Goal: Task Accomplishment & Management: Manage account settings

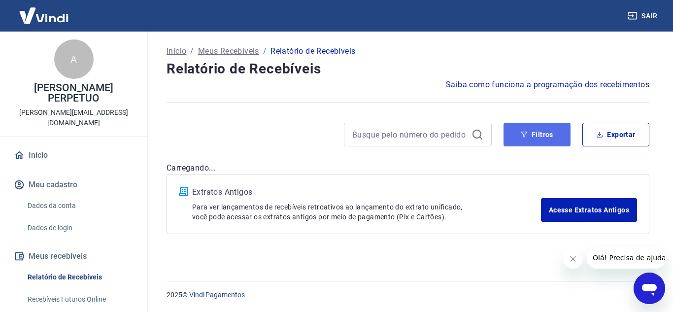
click at [566, 135] on button "Filtros" at bounding box center [537, 135] width 67 height 24
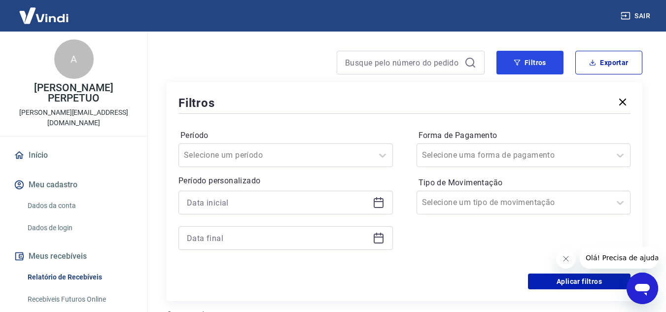
scroll to position [99, 0]
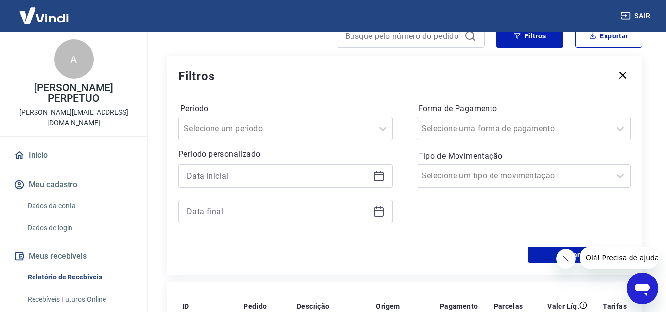
click at [377, 177] on icon at bounding box center [379, 176] width 12 height 12
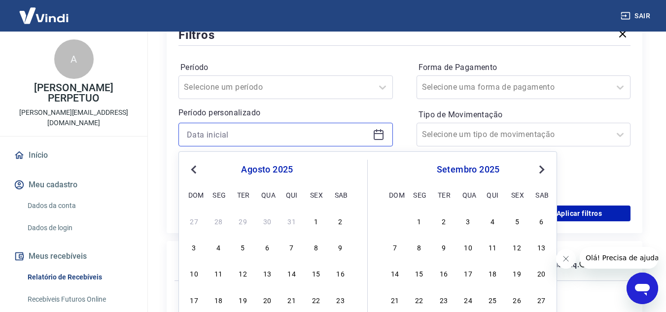
scroll to position [197, 0]
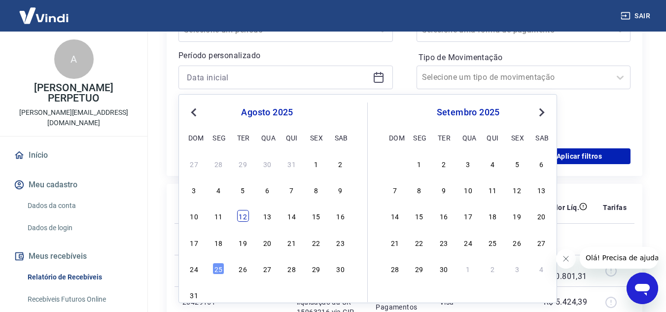
click at [245, 218] on div "12" at bounding box center [243, 216] width 12 height 12
type input "[DATE]"
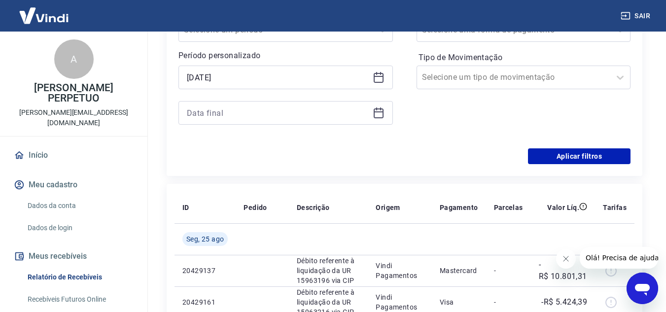
click at [383, 118] on icon at bounding box center [379, 113] width 12 height 12
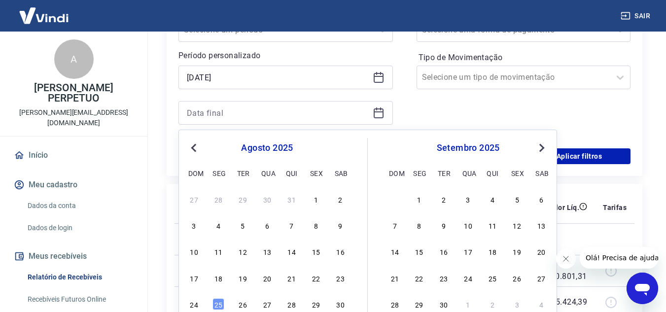
click at [234, 250] on div "10 11 12 13 14 15 16" at bounding box center [267, 251] width 161 height 14
click at [242, 248] on div "12" at bounding box center [243, 251] width 12 height 12
type input "[DATE]"
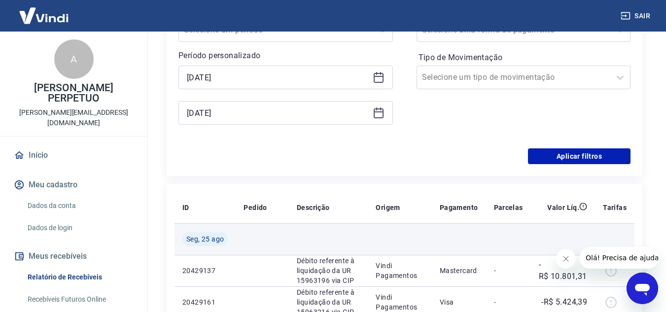
click at [247, 248] on td at bounding box center [262, 239] width 53 height 32
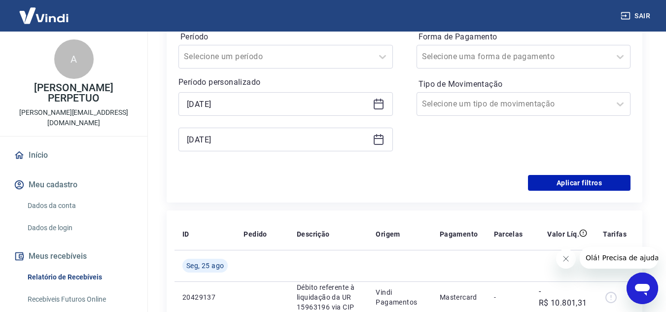
scroll to position [148, 0]
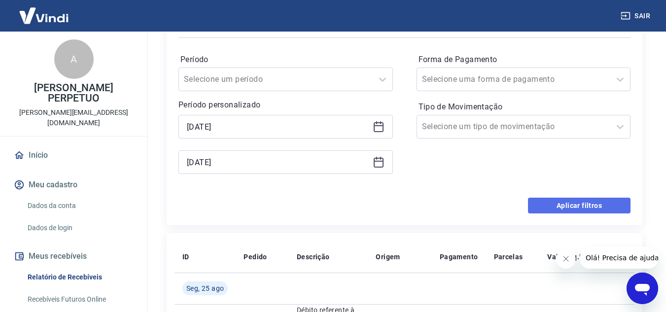
click at [587, 208] on button "Aplicar filtros" at bounding box center [579, 206] width 103 height 16
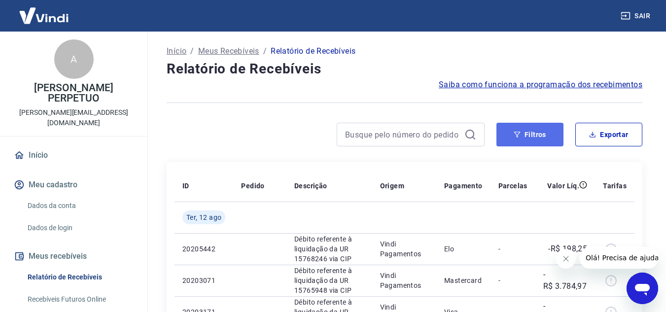
click at [545, 139] on button "Filtros" at bounding box center [529, 135] width 67 height 24
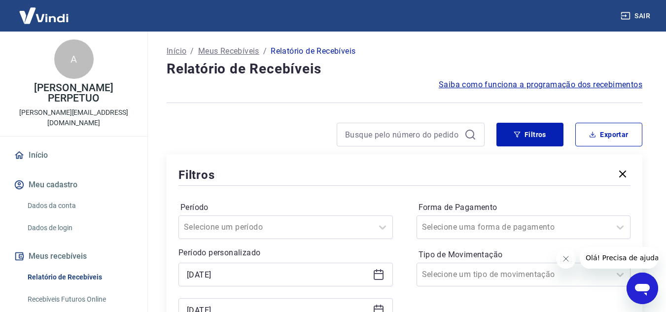
click at [571, 258] on button "Fechar mensagem da empresa" at bounding box center [565, 259] width 20 height 20
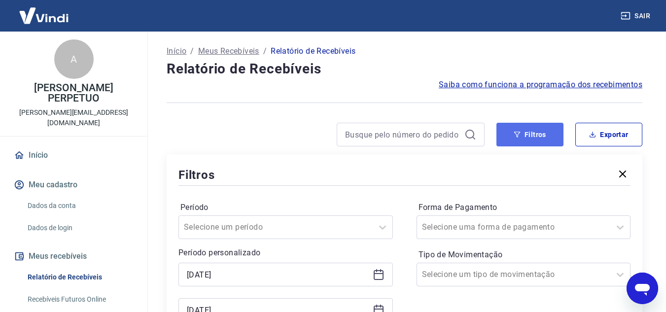
click at [530, 132] on button "Filtros" at bounding box center [529, 135] width 67 height 24
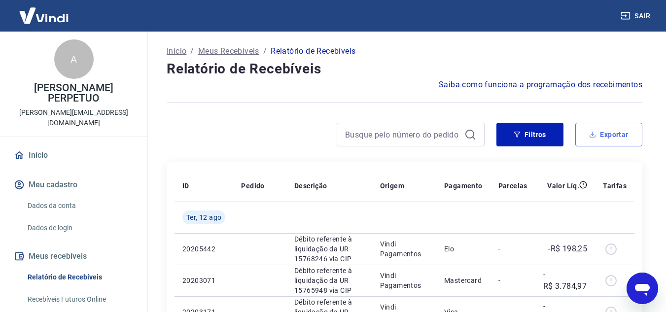
click at [602, 134] on button "Exportar" at bounding box center [608, 135] width 67 height 24
type input "[DATE]"
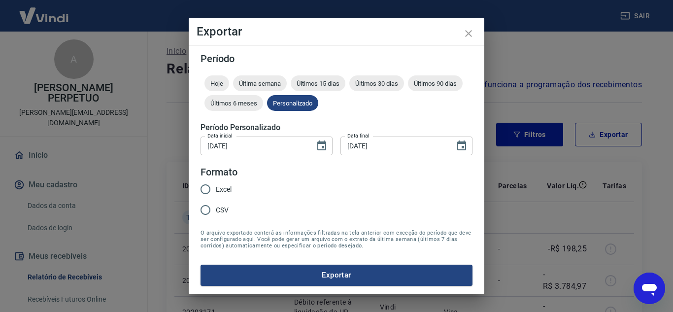
click at [226, 181] on label "Excel" at bounding box center [213, 189] width 36 height 21
click at [216, 181] on input "Excel" at bounding box center [205, 189] width 21 height 21
radio input "true"
click at [297, 264] on form "Período Hoje Última semana Últimos 15 dias Últimos 30 dias Últimos 90 dias Últi…" at bounding box center [337, 170] width 272 height 232
click at [303, 271] on button "Exportar" at bounding box center [337, 275] width 272 height 21
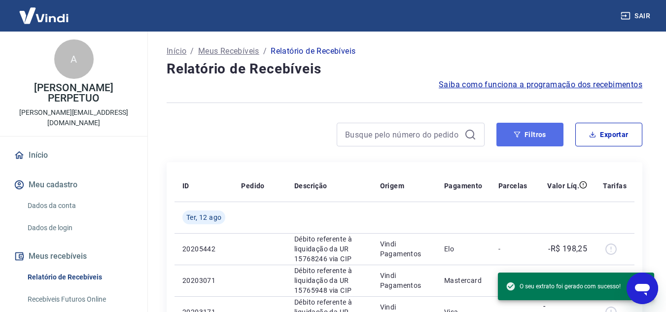
drag, startPoint x: 519, startPoint y: 134, endPoint x: 509, endPoint y: 129, distance: 11.5
click at [519, 134] on icon "button" at bounding box center [517, 134] width 7 height 7
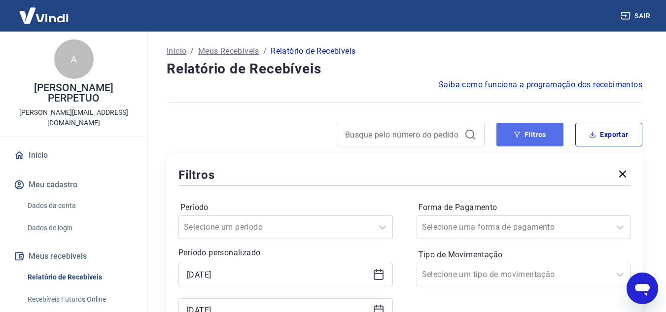
click at [549, 129] on button "Filtros" at bounding box center [529, 135] width 67 height 24
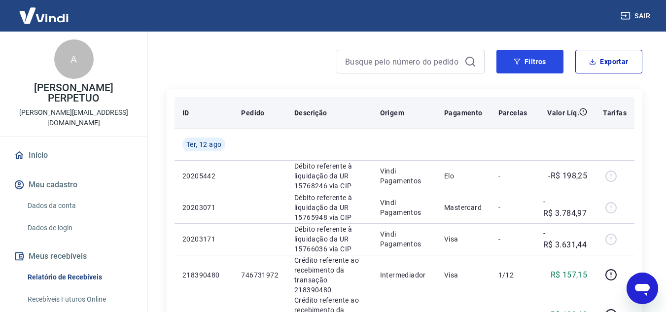
scroll to position [49, 0]
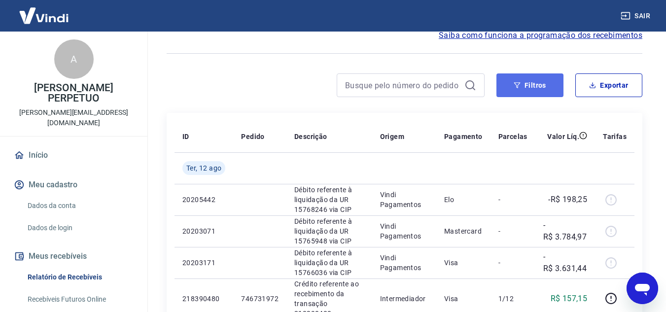
click at [522, 87] on button "Filtros" at bounding box center [529, 85] width 67 height 24
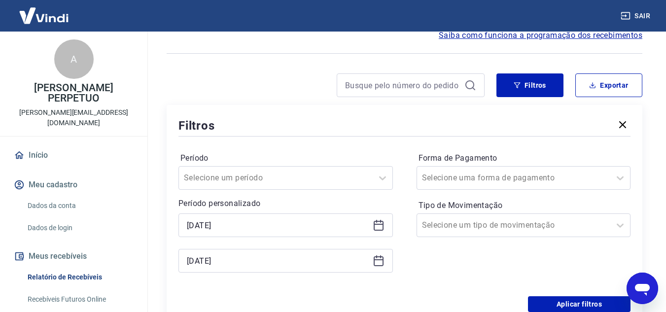
click at [376, 221] on icon at bounding box center [379, 226] width 10 height 10
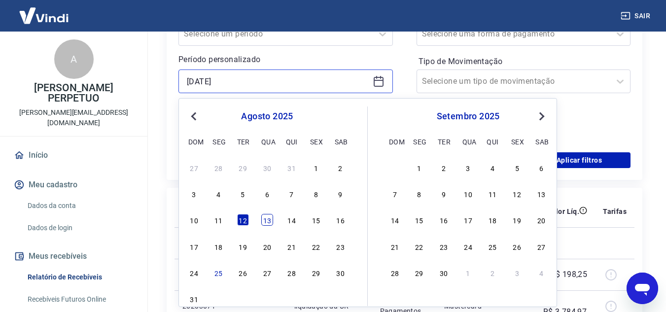
scroll to position [197, 0]
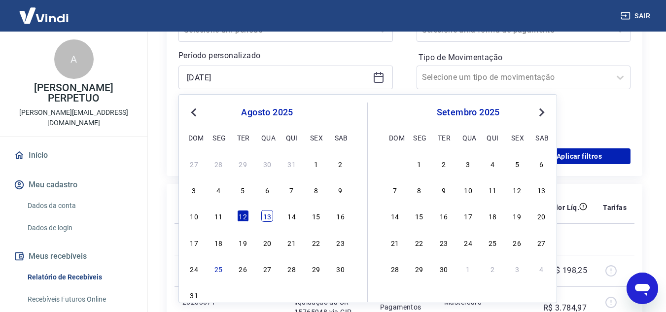
click at [267, 214] on div "13" at bounding box center [267, 216] width 12 height 12
type input "[DATE]"
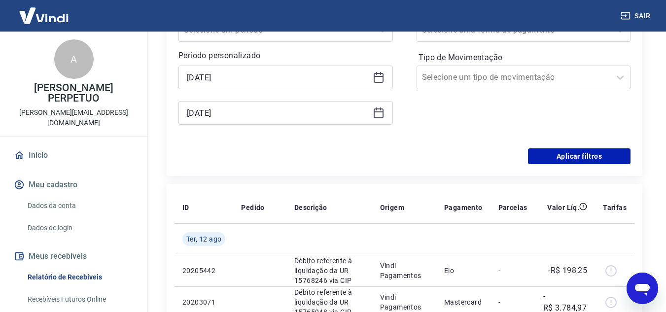
click at [383, 111] on icon at bounding box center [379, 113] width 10 height 10
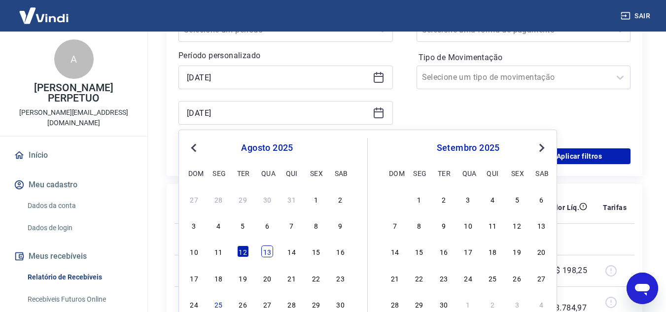
click at [272, 250] on div "13" at bounding box center [267, 251] width 12 height 12
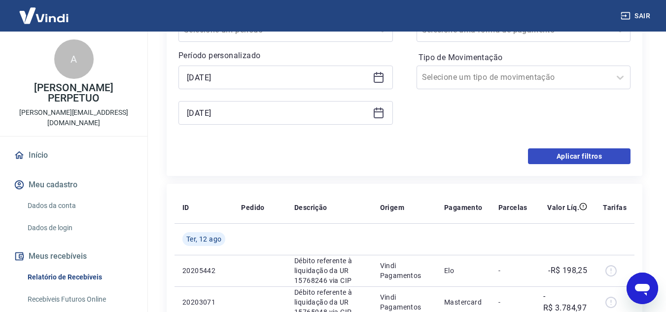
type input "[DATE]"
click at [565, 165] on div "Filtros Período Selecione um período Período personalizado Selected date: [DATE…" at bounding box center [405, 66] width 476 height 219
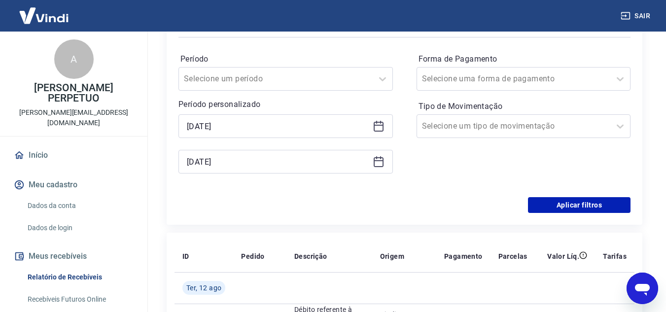
scroll to position [148, 0]
click at [579, 208] on button "Aplicar filtros" at bounding box center [579, 206] width 103 height 16
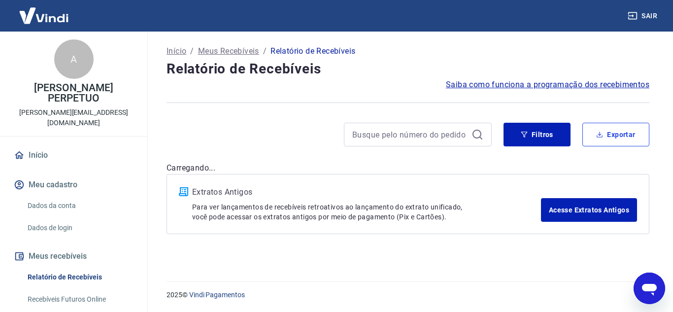
click at [622, 136] on button "Exportar" at bounding box center [616, 135] width 67 height 24
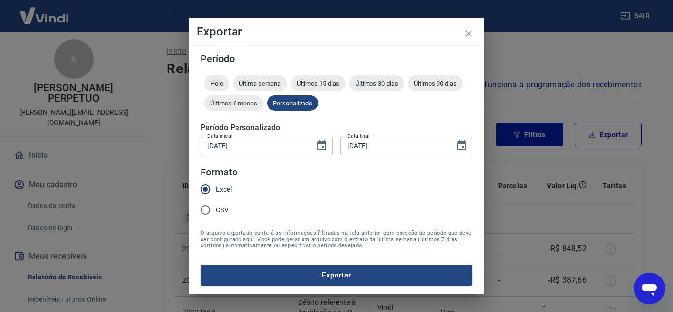
type input "[DATE]"
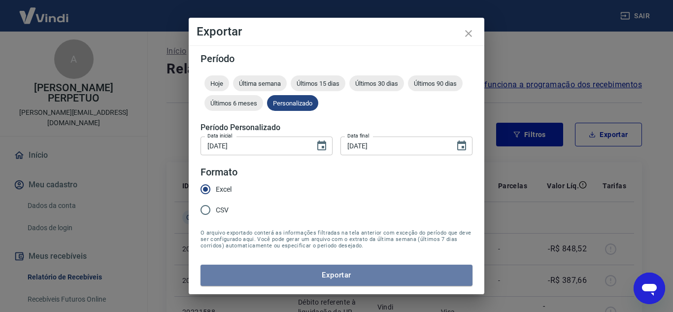
click at [283, 267] on button "Exportar" at bounding box center [337, 275] width 272 height 21
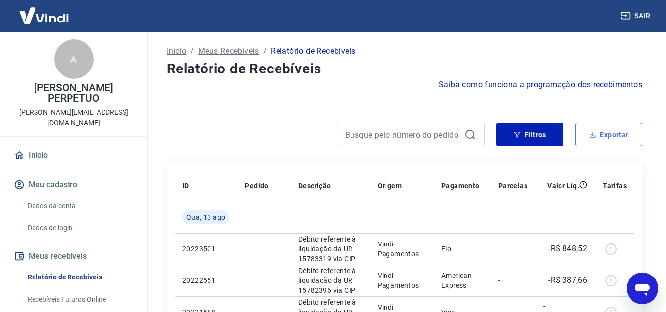
click at [601, 131] on button "Exportar" at bounding box center [608, 135] width 67 height 24
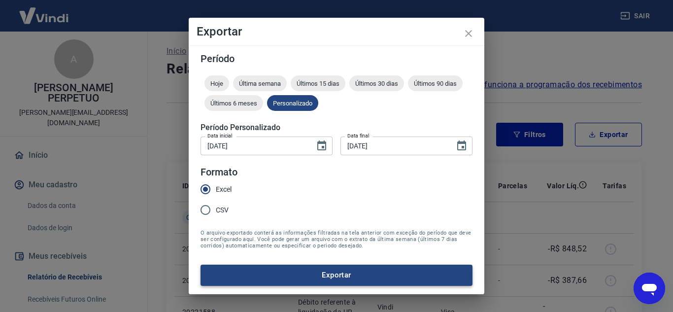
click at [295, 270] on button "Exportar" at bounding box center [337, 275] width 272 height 21
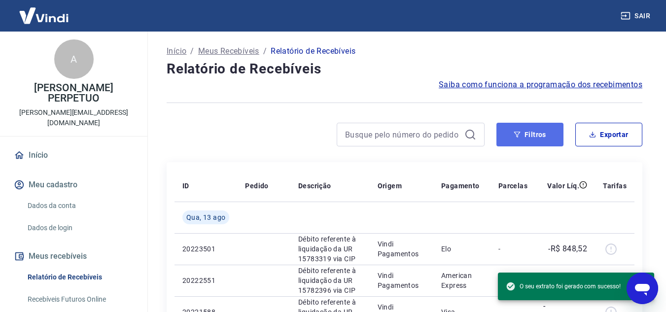
click at [524, 133] on button "Filtros" at bounding box center [529, 135] width 67 height 24
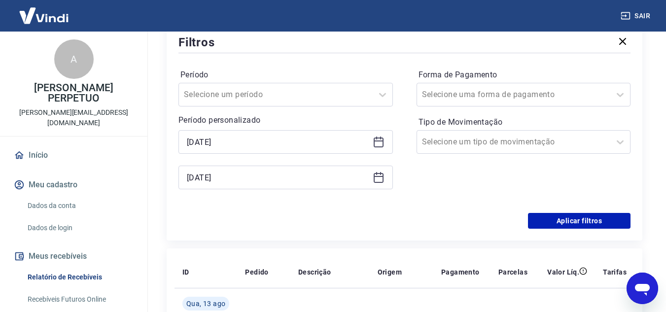
scroll to position [148, 0]
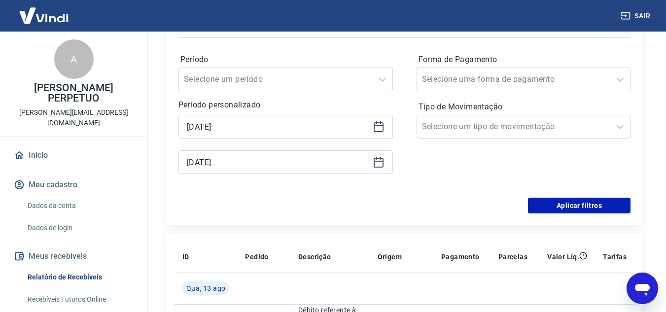
click at [372, 132] on div "[DATE]" at bounding box center [285, 127] width 214 height 24
click at [381, 127] on icon at bounding box center [379, 127] width 12 height 12
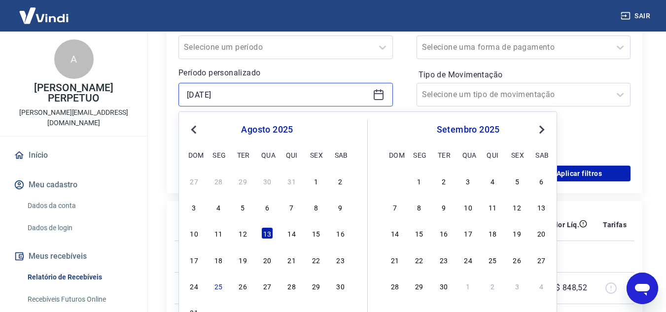
scroll to position [197, 0]
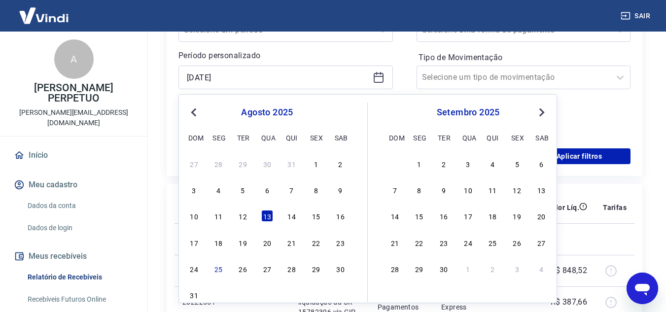
click at [291, 216] on div "14" at bounding box center [292, 216] width 12 height 12
type input "[DATE]"
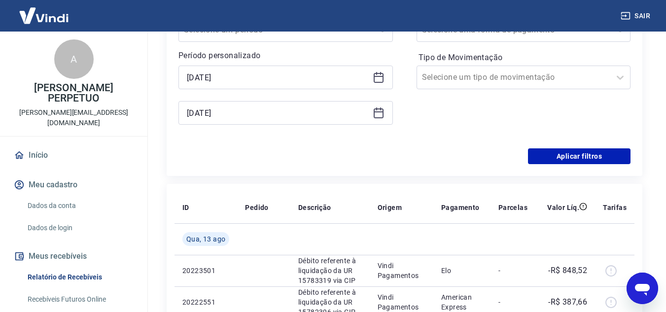
click at [379, 113] on icon at bounding box center [379, 113] width 12 height 12
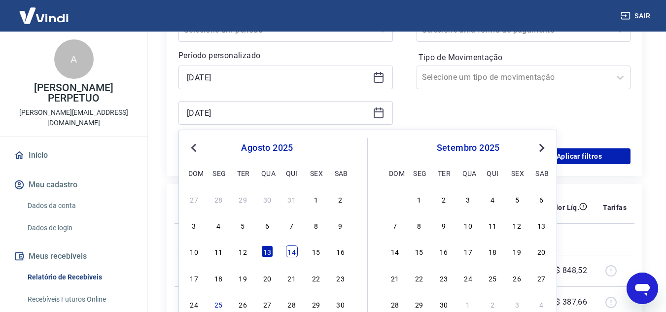
click at [289, 250] on div "14" at bounding box center [292, 251] width 12 height 12
type input "[DATE]"
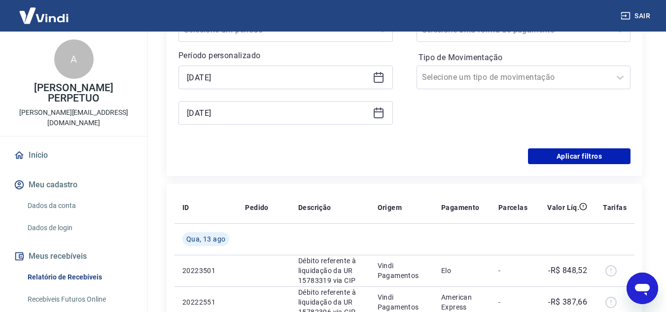
click at [567, 145] on div "Período Selecione um período Período personalizado Selected date: [DATE] [DATE]…" at bounding box center [404, 70] width 452 height 158
click at [567, 155] on button "Aplicar filtros" at bounding box center [579, 156] width 103 height 16
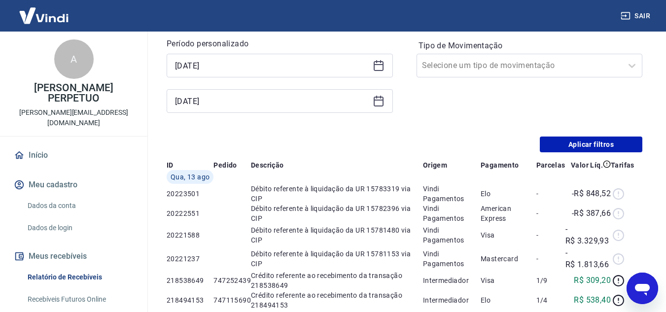
click at [557, 155] on div "Início / Meus Recebíveis / Relatório de Recebíveis Relatório de Recebíveis Saib…" at bounding box center [404, 271] width 499 height 875
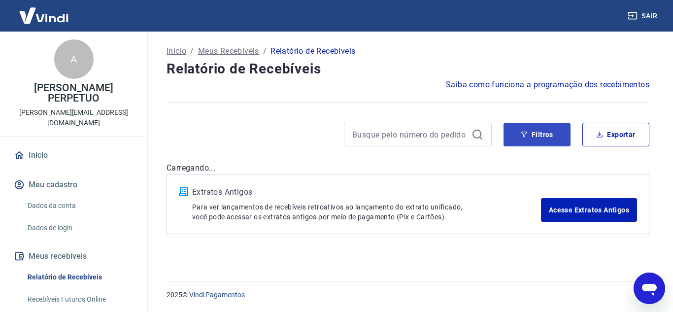
click at [567, 132] on div "Filtros Exportar" at bounding box center [577, 135] width 146 height 24
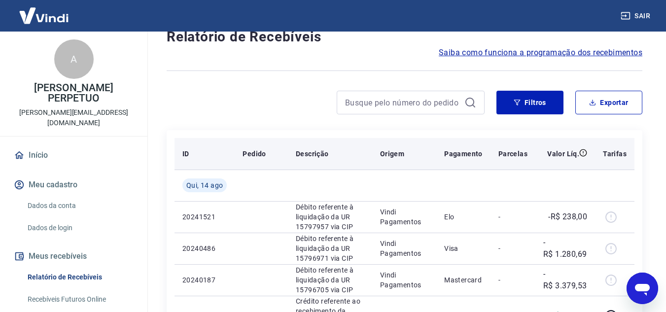
scroll to position [49, 0]
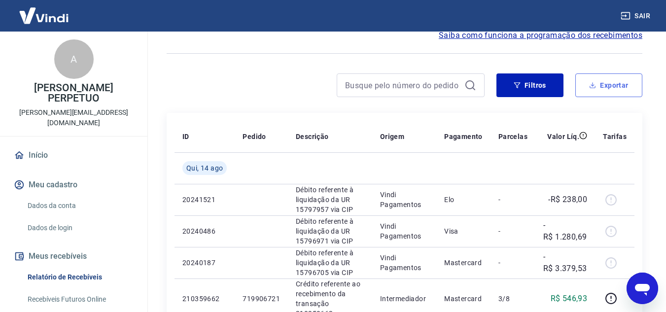
click at [609, 83] on button "Exportar" at bounding box center [608, 85] width 67 height 24
type input "[DATE]"
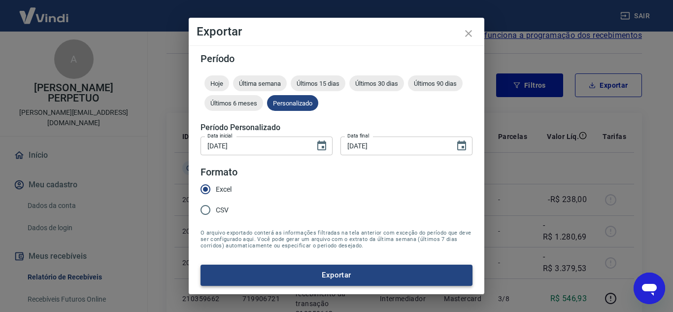
click at [286, 268] on button "Exportar" at bounding box center [337, 275] width 272 height 21
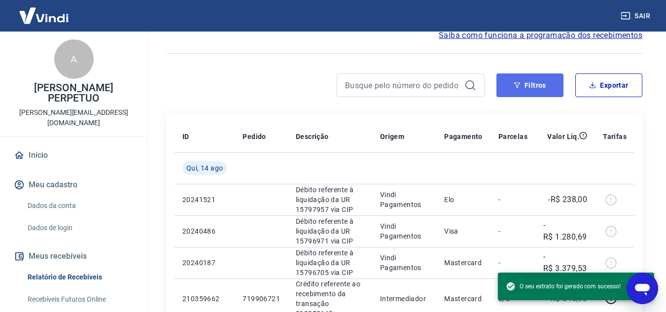
drag, startPoint x: 545, startPoint y: 93, endPoint x: 499, endPoint y: 94, distance: 45.8
click at [545, 93] on button "Filtros" at bounding box center [529, 85] width 67 height 24
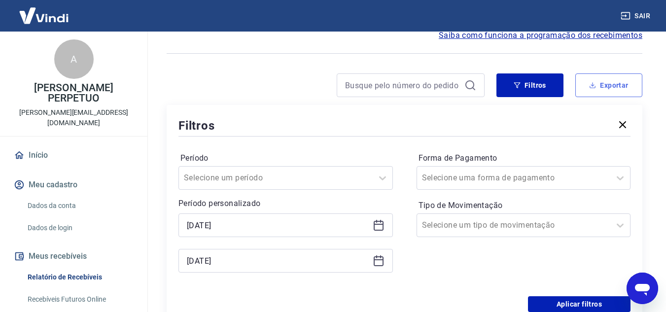
click at [608, 82] on button "Exportar" at bounding box center [608, 85] width 67 height 24
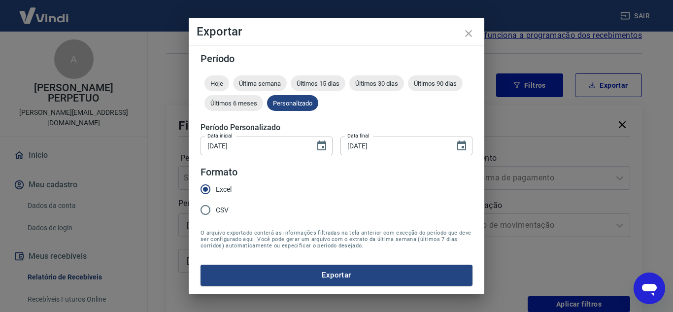
click at [338, 269] on button "Exportar" at bounding box center [337, 275] width 272 height 21
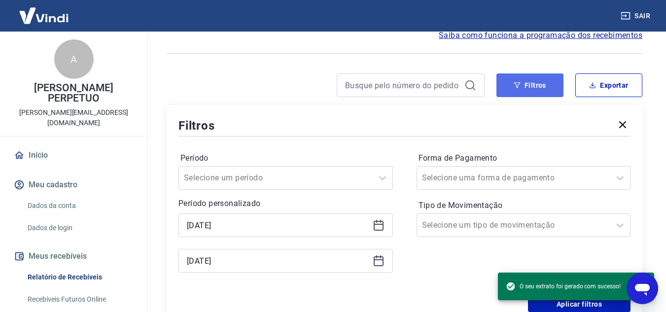
click at [535, 84] on button "Filtros" at bounding box center [529, 85] width 67 height 24
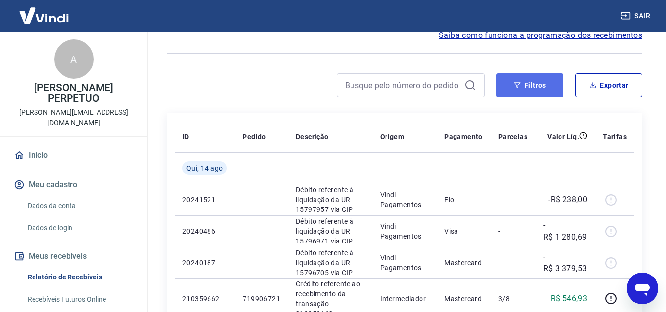
click at [520, 84] on icon "button" at bounding box center [517, 85] width 7 height 7
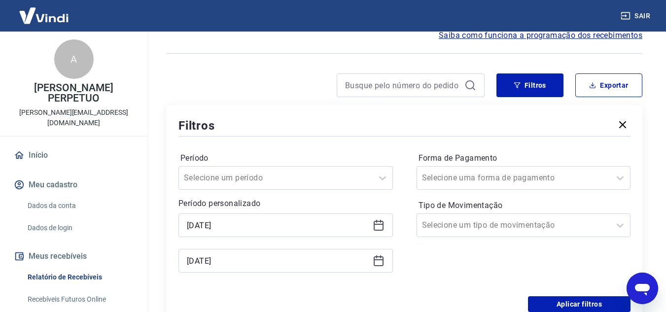
click at [380, 224] on icon at bounding box center [379, 224] width 10 height 1
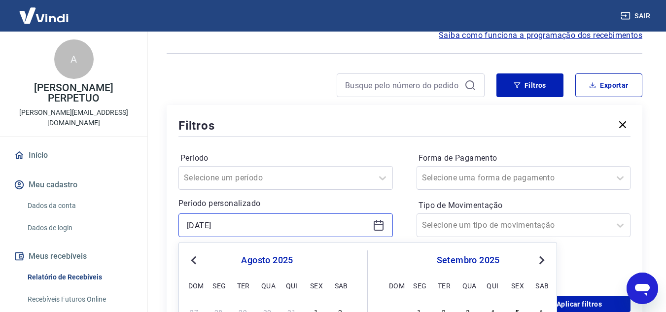
scroll to position [148, 0]
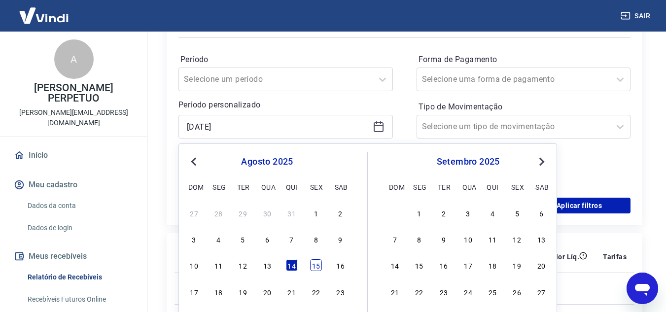
click at [314, 265] on div "15" at bounding box center [316, 265] width 12 height 12
type input "[DATE]"
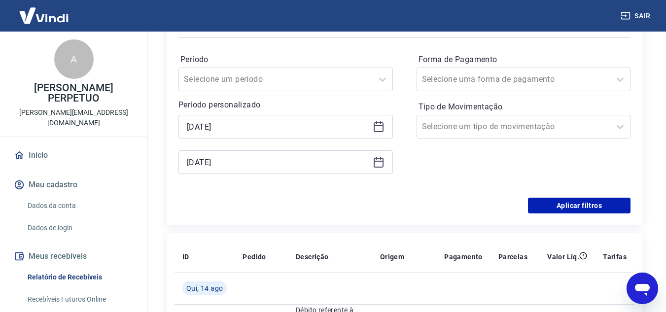
click at [382, 164] on icon at bounding box center [379, 162] width 12 height 12
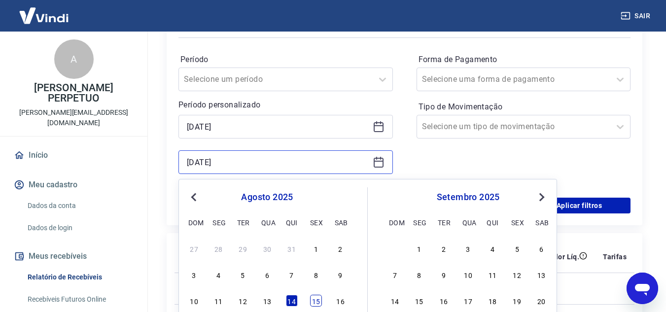
scroll to position [197, 0]
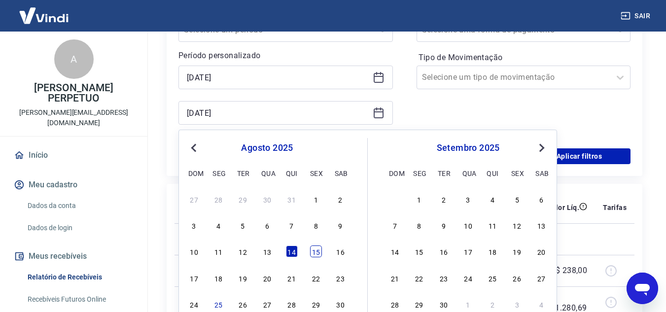
click at [321, 256] on div "15" at bounding box center [316, 251] width 12 height 12
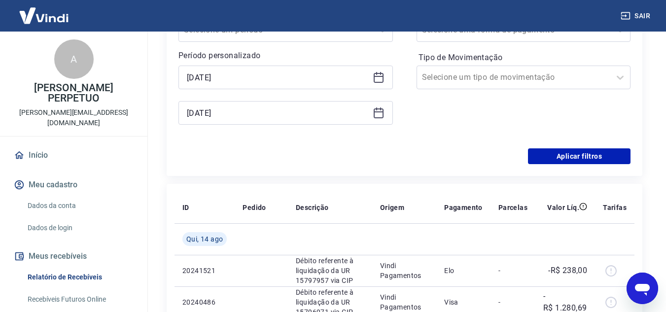
type input "[DATE]"
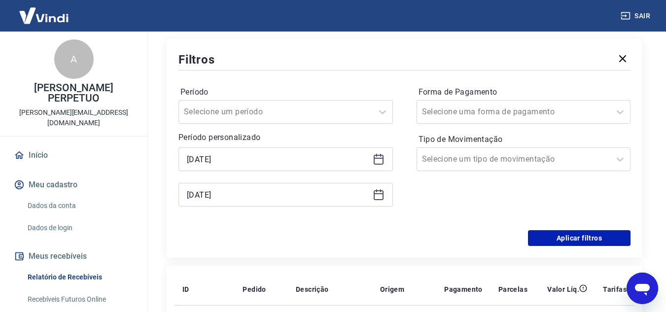
scroll to position [148, 0]
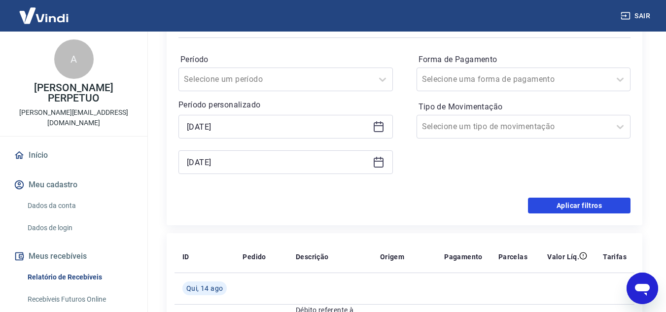
click at [571, 202] on button "Aplicar filtros" at bounding box center [579, 206] width 103 height 16
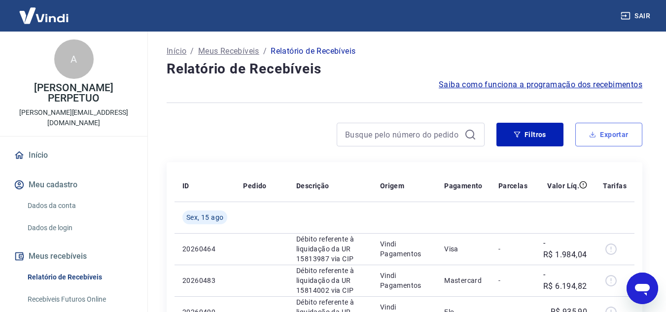
click at [599, 135] on button "Exportar" at bounding box center [608, 135] width 67 height 24
type input "[DATE]"
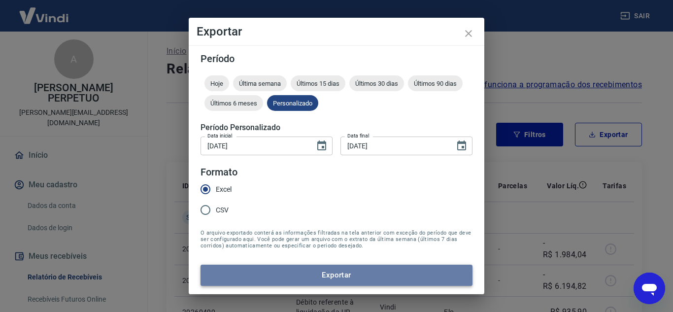
click at [295, 276] on button "Exportar" at bounding box center [337, 275] width 272 height 21
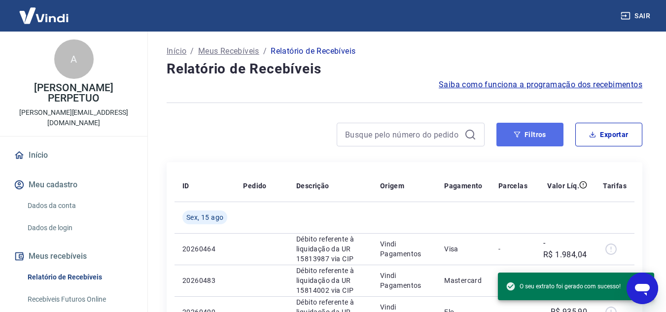
click at [543, 134] on button "Filtros" at bounding box center [529, 135] width 67 height 24
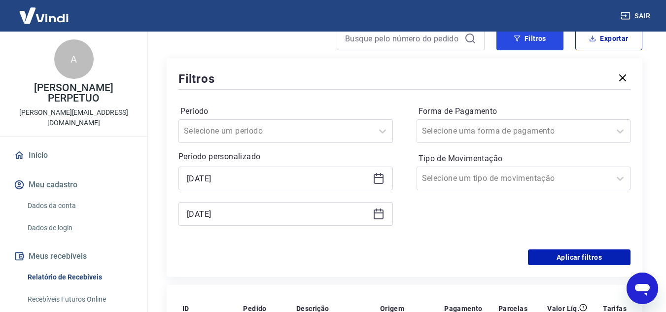
scroll to position [99, 0]
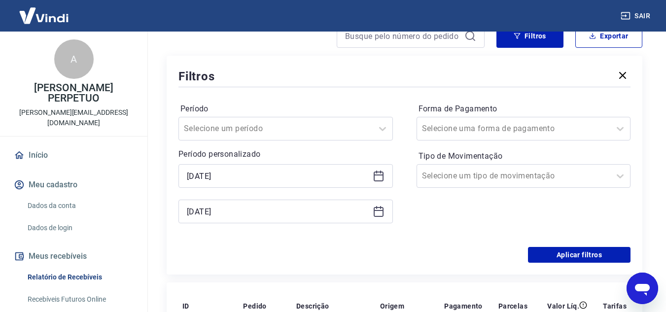
click at [392, 175] on div "[DATE]" at bounding box center [285, 176] width 214 height 24
click at [383, 176] on icon at bounding box center [379, 177] width 10 height 10
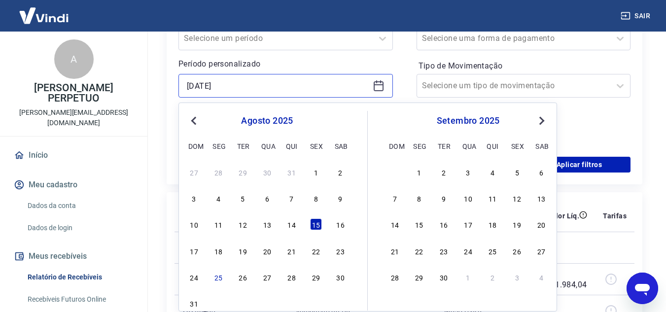
scroll to position [197, 0]
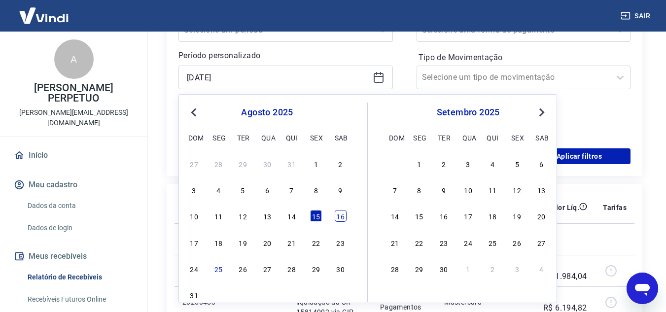
click at [340, 212] on div "16" at bounding box center [341, 216] width 12 height 12
type input "[DATE]"
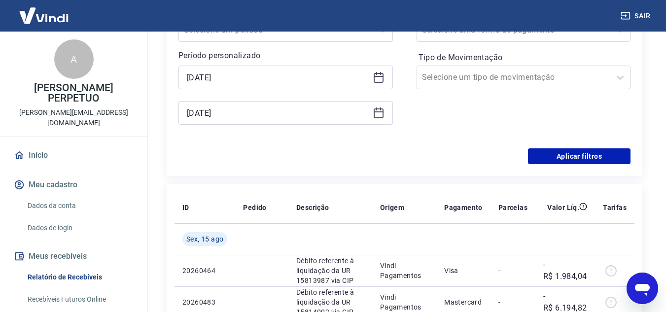
click at [387, 105] on div "[DATE]" at bounding box center [285, 113] width 214 height 24
drag, startPoint x: 371, startPoint y: 114, endPoint x: 377, endPoint y: 114, distance: 5.9
click at [372, 114] on div "[DATE]" at bounding box center [285, 113] width 214 height 24
click at [379, 111] on icon at bounding box center [379, 111] width 10 height 1
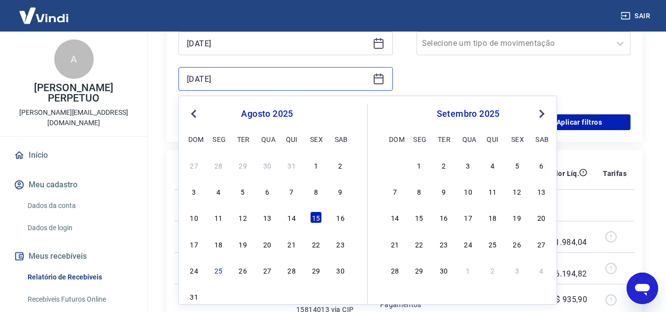
scroll to position [246, 0]
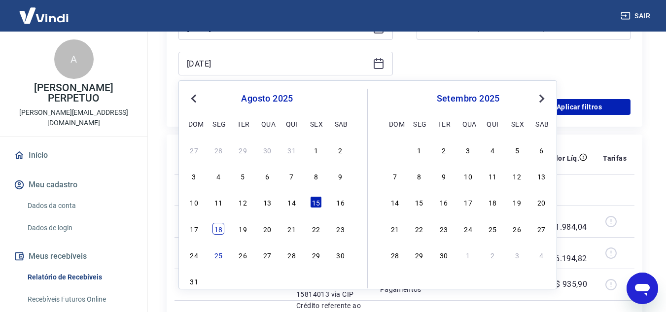
click at [218, 233] on div "18" at bounding box center [218, 229] width 12 height 12
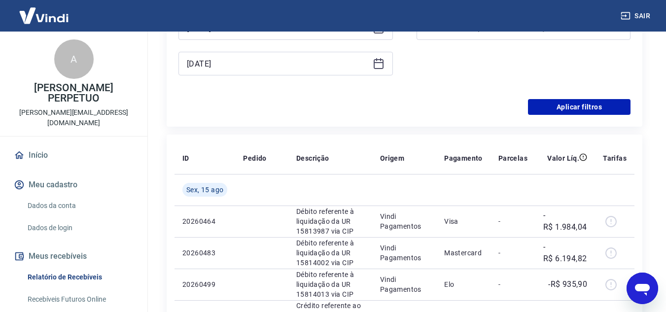
type input "[DATE]"
click at [570, 121] on div "Filtros Período Selecione um período Período personalizado Selected date: [DATE…" at bounding box center [405, 17] width 476 height 219
click at [572, 112] on button "Aplicar filtros" at bounding box center [579, 107] width 103 height 16
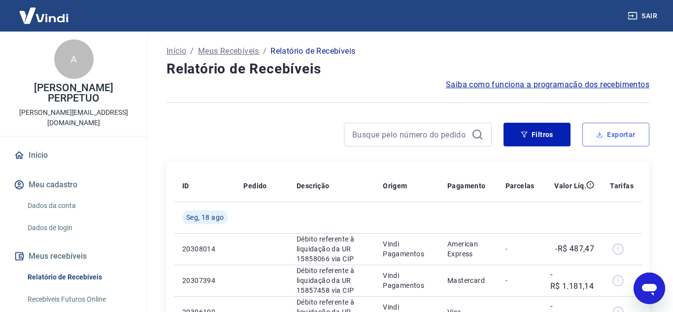
click at [604, 140] on button "Exportar" at bounding box center [616, 135] width 67 height 24
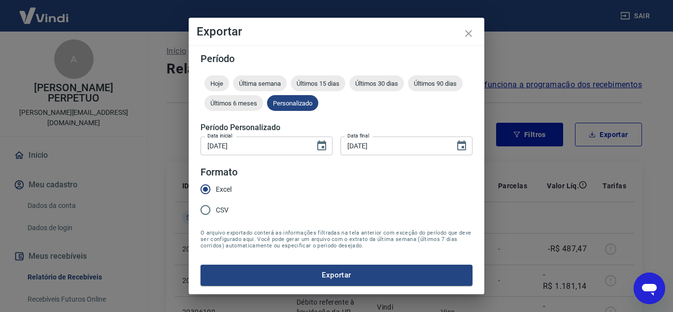
type input "[DATE]"
click at [287, 265] on button "Exportar" at bounding box center [337, 275] width 272 height 21
